Goal: Transaction & Acquisition: Purchase product/service

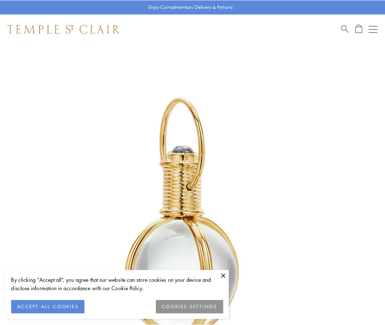
scroll to position [191, 0]
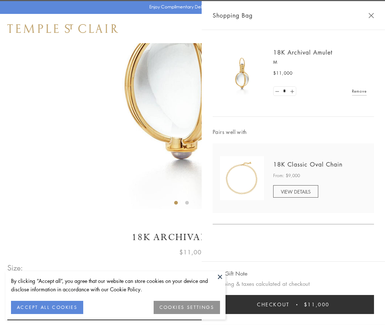
click at [293, 305] on button "Checkout $11,000" at bounding box center [293, 304] width 161 height 19
